Goal: Task Accomplishment & Management: Manage account settings

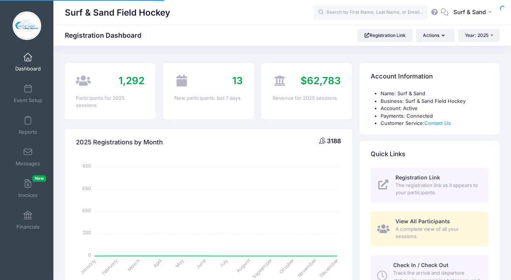
select select
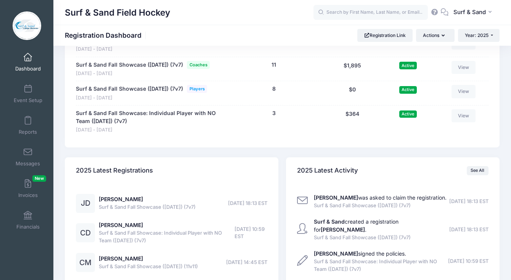
scroll to position [1603, 0]
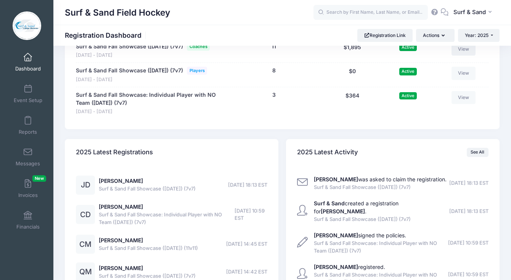
click at [466, 56] on link "View" at bounding box center [463, 49] width 24 height 13
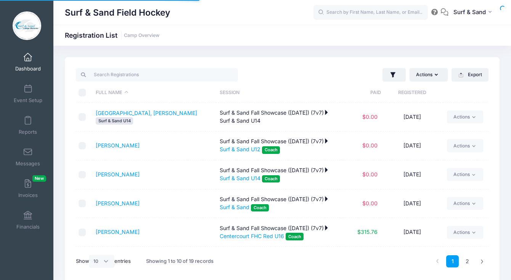
select select "10"
click at [393, 82] on button "button" at bounding box center [393, 75] width 23 height 14
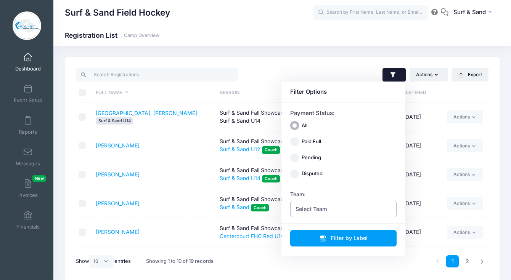
click at [340, 210] on span "Select Team" at bounding box center [343, 209] width 107 height 16
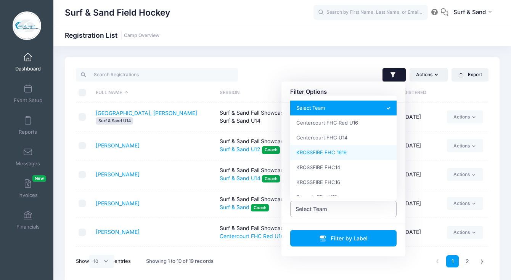
scroll to position [83, 0]
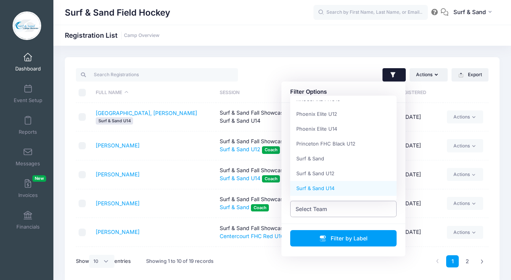
select select "Surf & Sand U14"
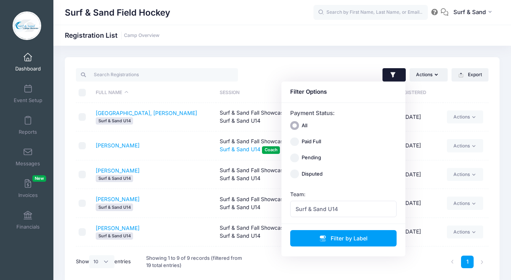
click at [196, 186] on td "Ganley, Emily Surf & Sand U14" at bounding box center [154, 174] width 124 height 29
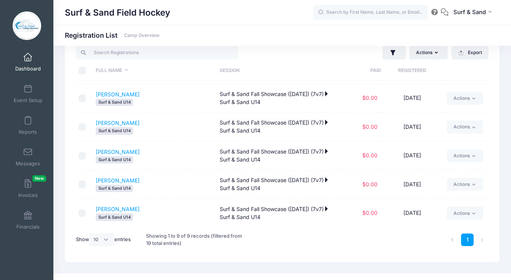
scroll to position [0, 0]
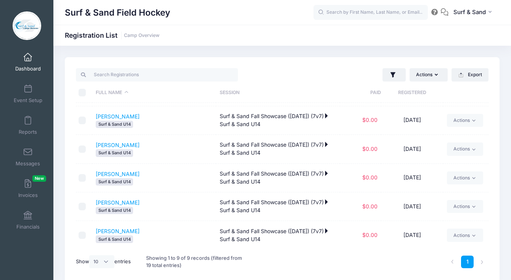
click at [28, 57] on span at bounding box center [28, 57] width 0 height 8
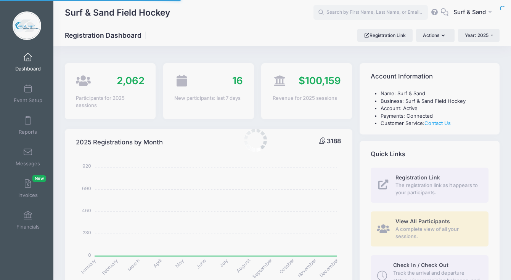
select select
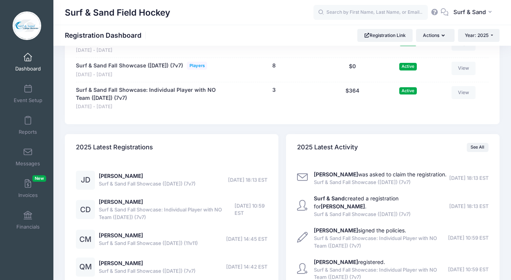
scroll to position [1602, 0]
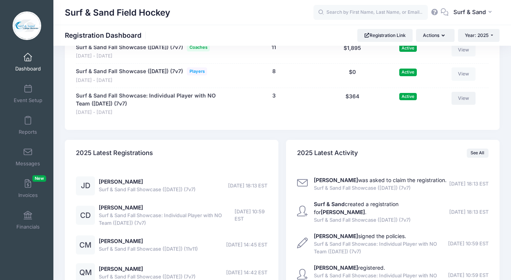
click at [462, 105] on link "View" at bounding box center [463, 98] width 24 height 13
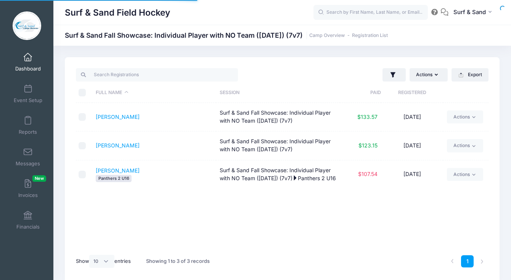
select select "10"
click at [461, 149] on link "Actions" at bounding box center [465, 145] width 36 height 13
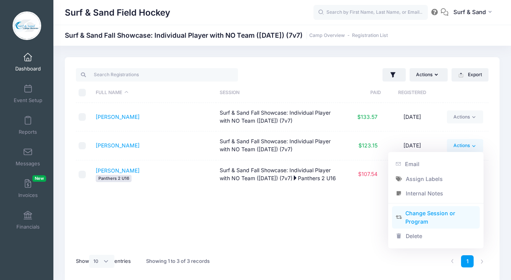
click at [417, 221] on link "Change Session or Program" at bounding box center [436, 217] width 88 height 23
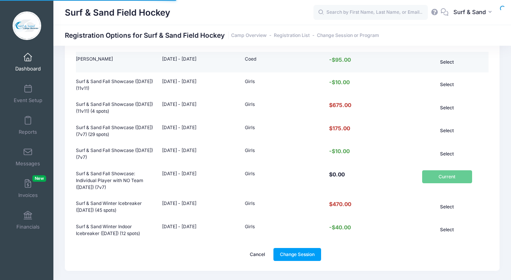
scroll to position [177, 0]
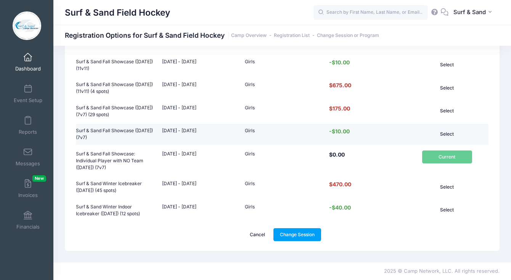
click at [442, 128] on button "Select" at bounding box center [447, 133] width 50 height 13
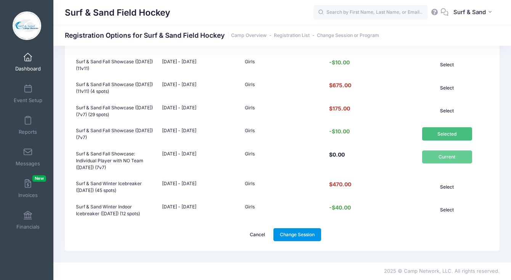
click at [280, 239] on link "Change Session" at bounding box center [297, 234] width 48 height 13
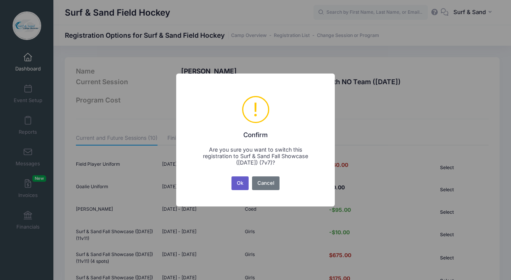
click at [242, 186] on button "Ok" at bounding box center [240, 183] width 18 height 14
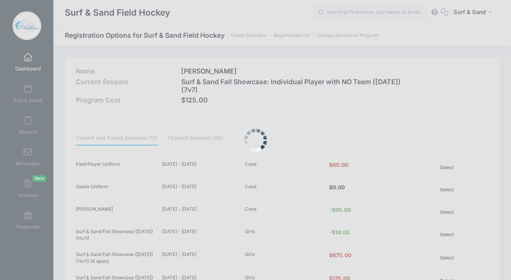
scroll to position [177, 0]
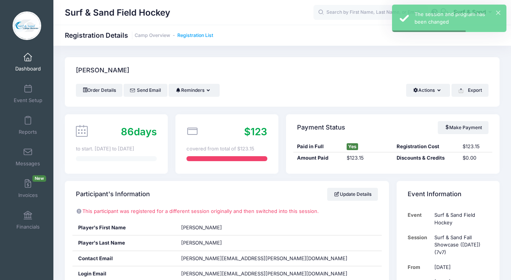
click at [197, 37] on link "Registration List" at bounding box center [195, 36] width 36 height 6
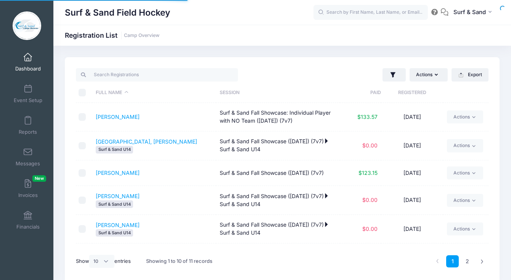
select select "10"
click at [385, 75] on button "button" at bounding box center [393, 75] width 23 height 14
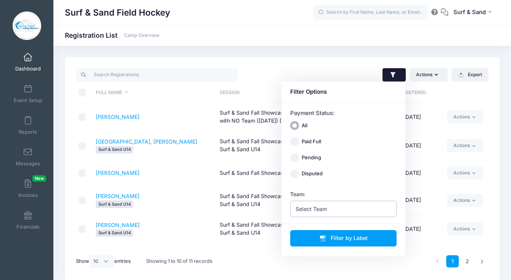
click at [334, 203] on span "Select Team" at bounding box center [343, 209] width 107 height 16
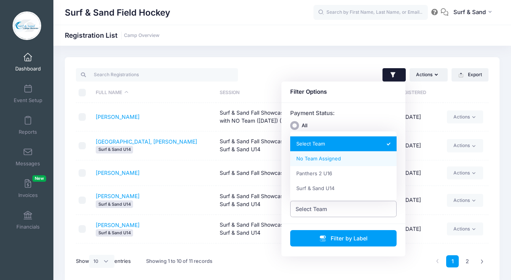
select select "0_cn-no-team"
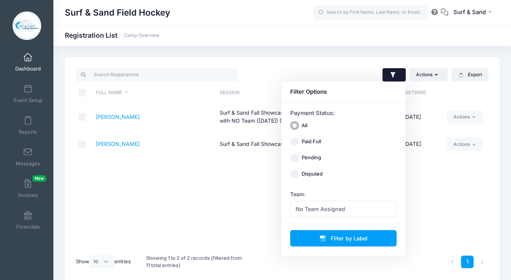
click at [215, 163] on div "Full Name Session Paid Registered Bovo, Grace Surf & Sand Fall Showcase: Indivi…" at bounding box center [282, 176] width 412 height 147
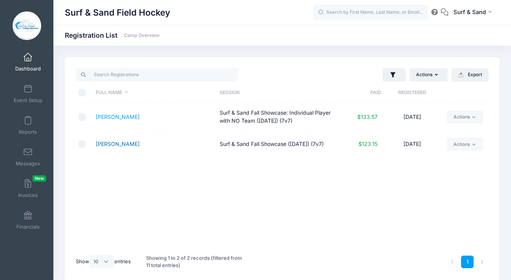
click at [128, 146] on link "Duffy, Cecilia" at bounding box center [118, 144] width 44 height 6
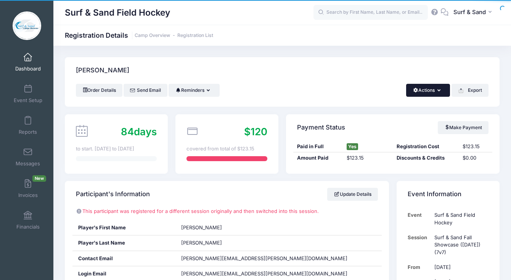
click at [436, 88] on button "Actions" at bounding box center [428, 90] width 44 height 13
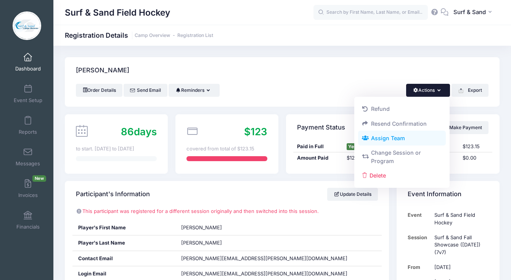
click at [409, 141] on link "Assign Team" at bounding box center [402, 138] width 88 height 14
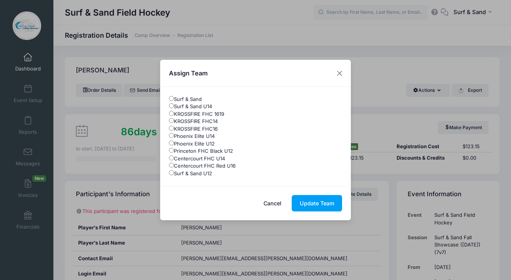
click at [211, 107] on label "Surf & Sand U14" at bounding box center [190, 107] width 43 height 8
click at [174, 107] on input "Surf & Sand U14" at bounding box center [171, 105] width 5 height 5
radio input "true"
click at [309, 208] on button "Update Team" at bounding box center [316, 203] width 50 height 16
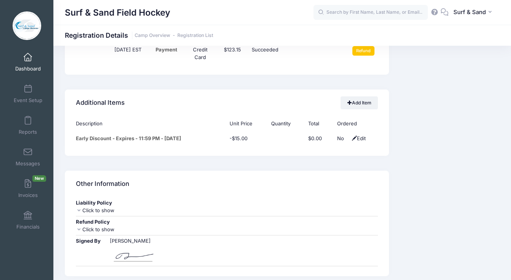
scroll to position [653, 0]
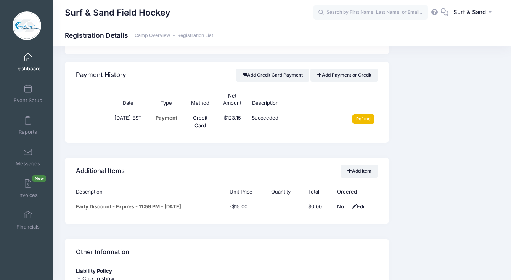
click at [364, 115] on input "Refund" at bounding box center [363, 118] width 22 height 9
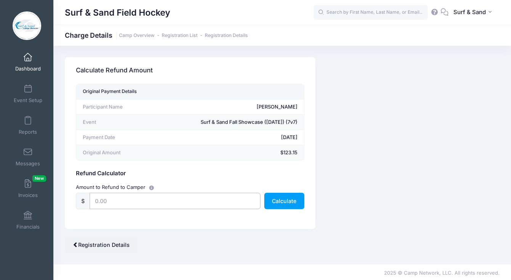
click at [176, 199] on input "text" at bounding box center [175, 201] width 171 height 16
type input "123.15"
click at [294, 208] on button "Calculate" at bounding box center [284, 201] width 40 height 16
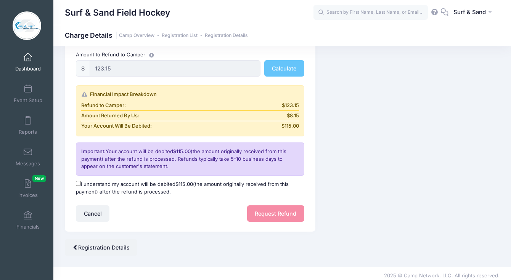
scroll to position [137, 0]
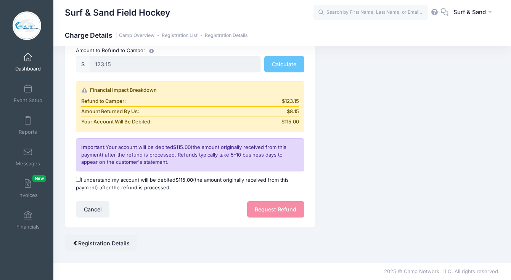
click at [148, 190] on label "I understand my account will be debited $115.00 (the amount originally received…" at bounding box center [190, 183] width 228 height 15
click at [81, 182] on input "I understand my account will be debited $115.00 (the amount originally received…" at bounding box center [78, 179] width 5 height 5
checkbox input "true"
click at [280, 215] on button "Request Refund" at bounding box center [275, 209] width 57 height 16
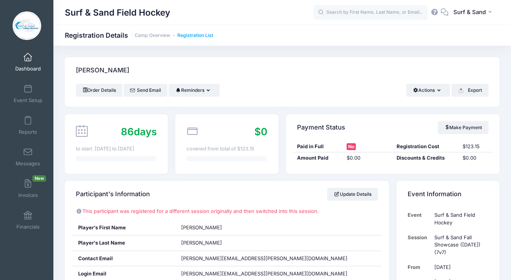
click at [207, 37] on link "Registration List" at bounding box center [195, 36] width 36 height 6
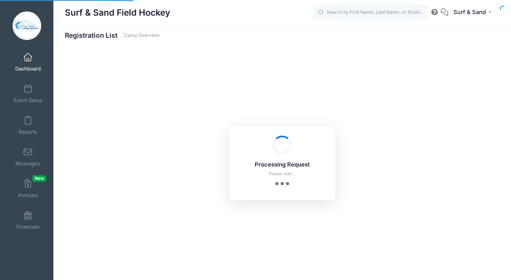
select select "10"
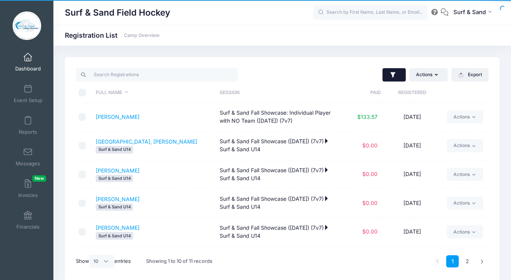
click at [391, 77] on icon "button" at bounding box center [393, 75] width 8 height 8
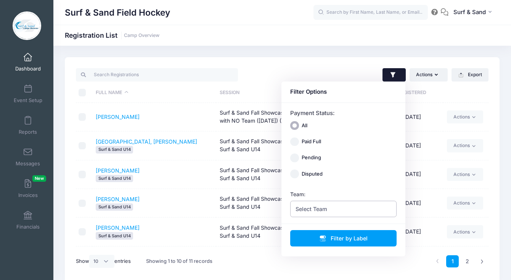
click at [338, 211] on span "Select Team" at bounding box center [343, 209] width 107 height 16
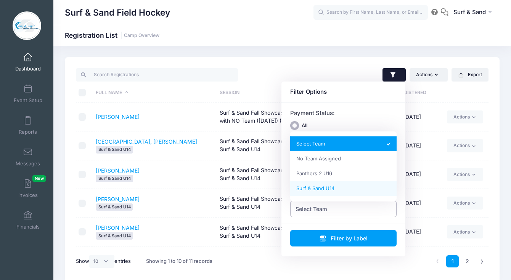
select select "Surf & Sand U14"
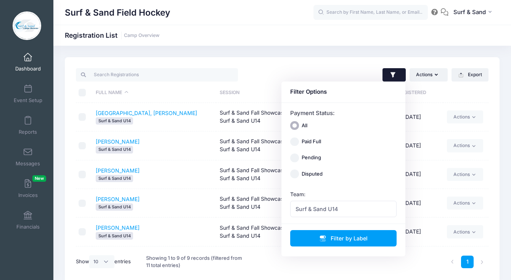
click at [258, 69] on div at bounding box center [177, 75] width 210 height 16
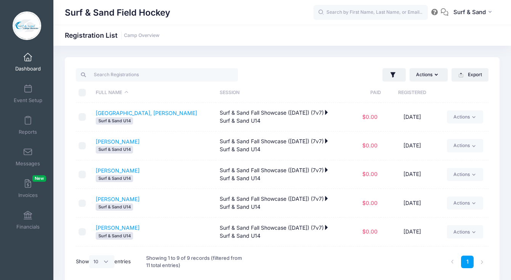
click at [33, 64] on link "Dashboard" at bounding box center [28, 62] width 36 height 27
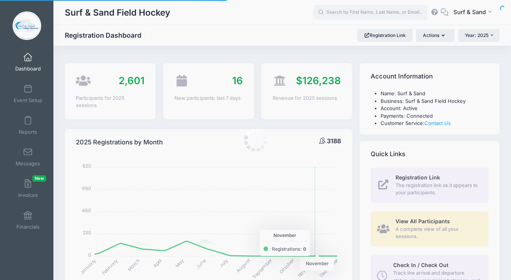
select select
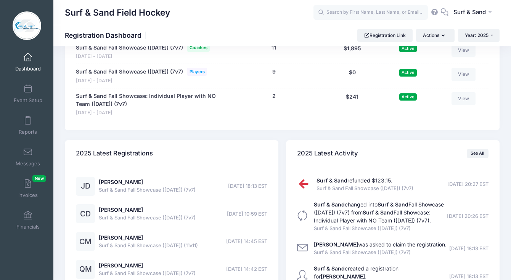
scroll to position [1593, 0]
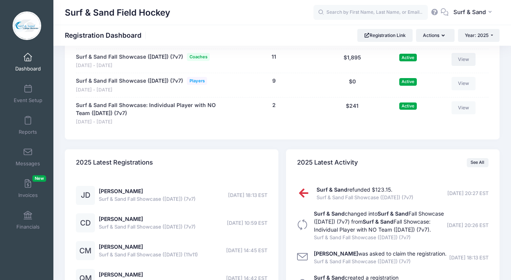
click at [456, 66] on link "View" at bounding box center [463, 59] width 24 height 13
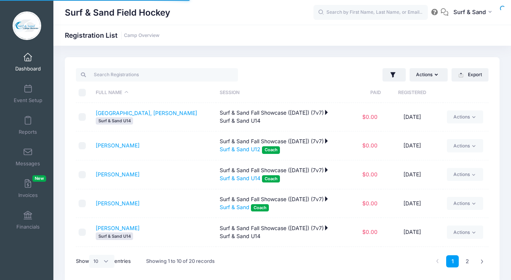
select select "10"
click at [389, 76] on icon "button" at bounding box center [393, 75] width 8 height 8
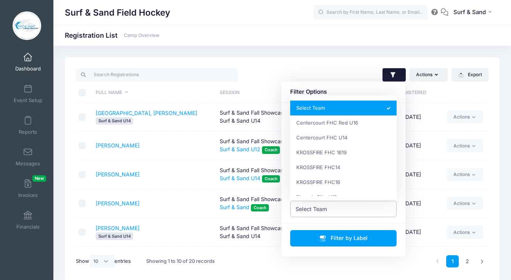
click at [336, 213] on span "Select Team" at bounding box center [343, 209] width 107 height 16
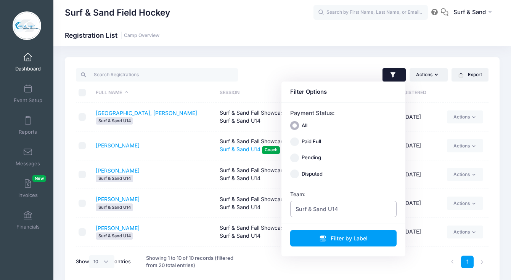
scroll to position [140, 0]
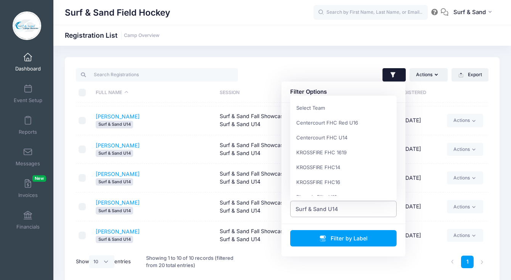
click at [348, 210] on span "Surf & Sand U14" at bounding box center [343, 209] width 107 height 16
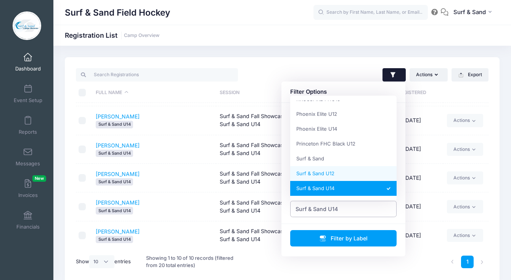
scroll to position [0, 0]
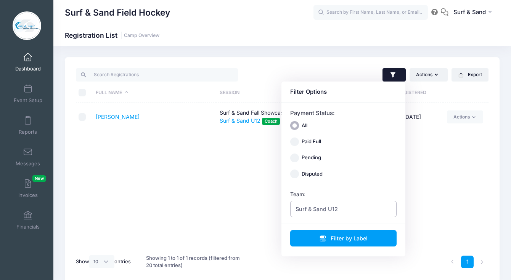
click at [331, 217] on span "Surf & Sand U12" at bounding box center [343, 209] width 107 height 16
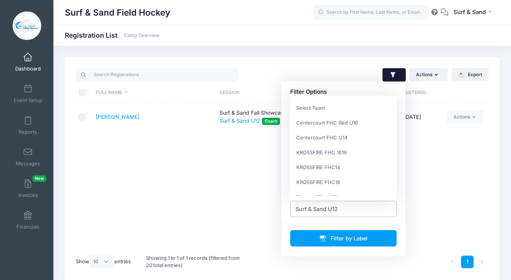
scroll to position [83, 0]
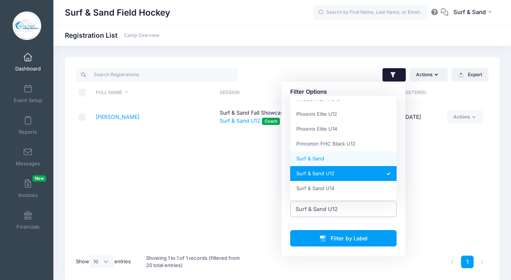
select select "Surf & Sand"
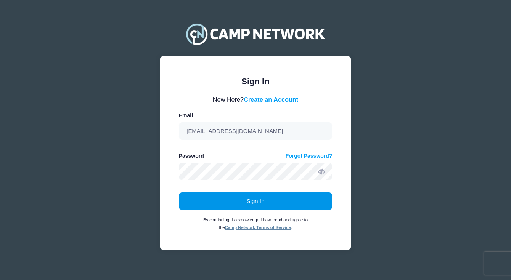
click at [319, 206] on button "Sign In" at bounding box center [256, 201] width 154 height 18
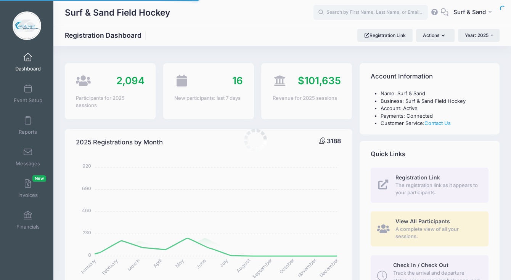
select select
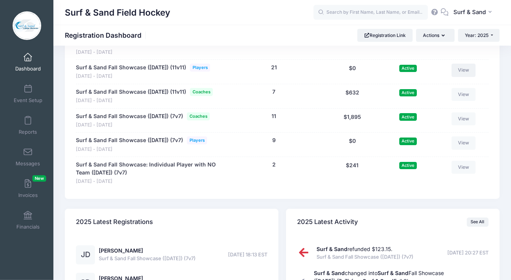
scroll to position [1533, 0]
click at [466, 101] on link "View" at bounding box center [463, 94] width 24 height 13
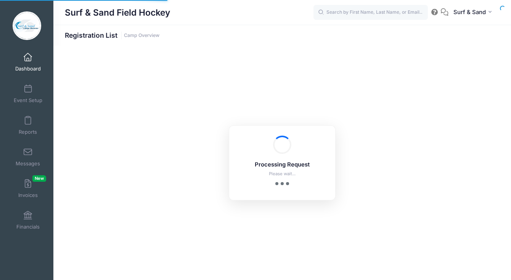
select select "10"
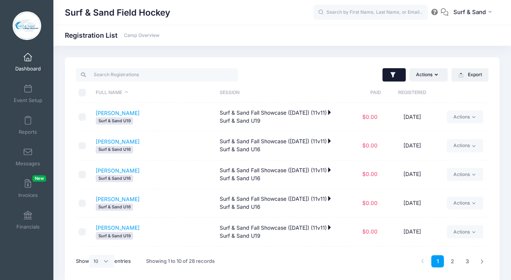
click at [399, 75] on button "button" at bounding box center [393, 75] width 23 height 14
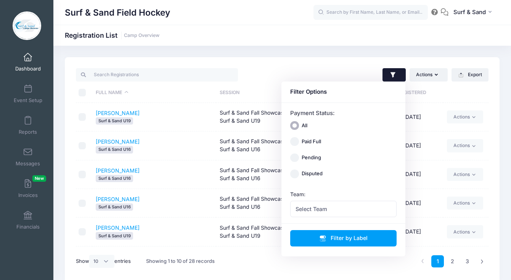
click at [345, 198] on div "Team: Select Team Falcon FHC U16 Falcon FHC U19 Late Registrations Phoenix Elit…" at bounding box center [343, 204] width 107 height 27
click at [343, 210] on span "Select Team" at bounding box center [343, 209] width 107 height 16
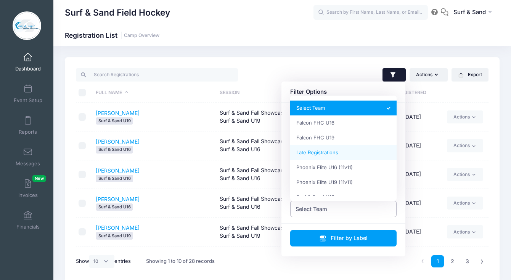
scroll to position [24, 0]
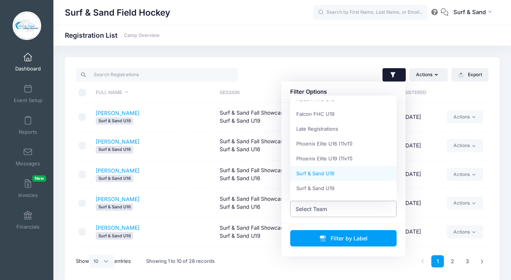
select select "Surf & Sand U16"
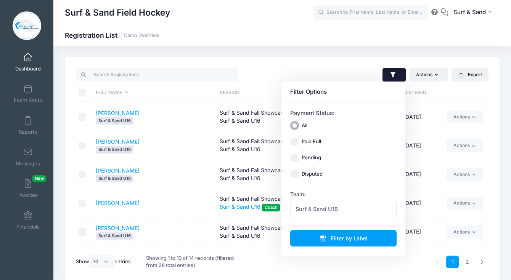
click at [183, 195] on td "[PERSON_NAME]" at bounding box center [154, 203] width 124 height 29
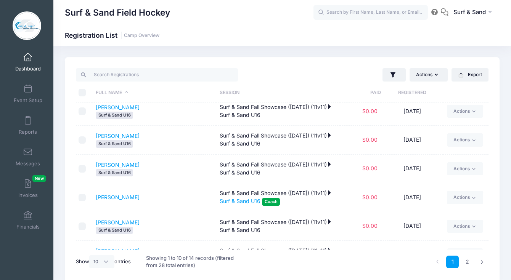
scroll to position [140, 0]
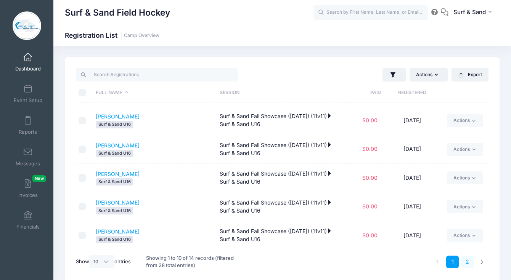
click at [466, 262] on link "2" at bounding box center [467, 262] width 13 height 13
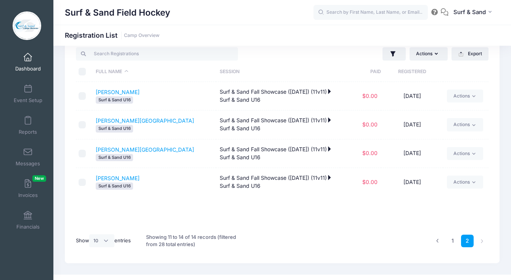
scroll to position [33, 0]
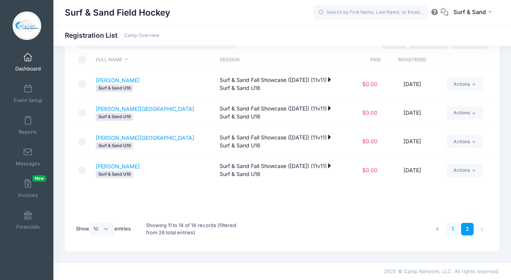
click at [453, 230] on link "1" at bounding box center [452, 229] width 13 height 13
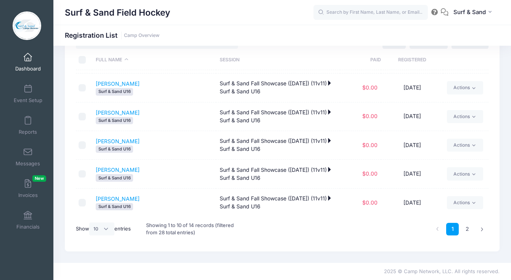
scroll to position [0, 0]
